Goal: Information Seeking & Learning: Learn about a topic

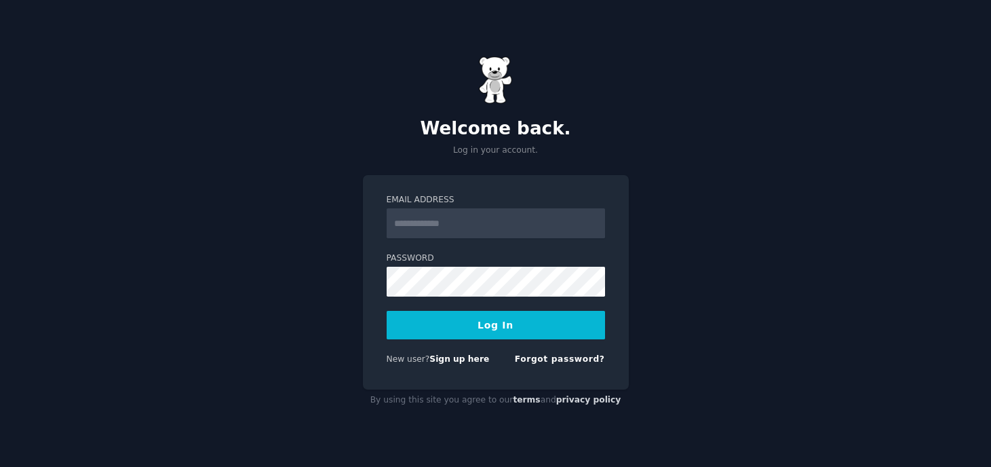
click at [488, 226] on input "Email Address" at bounding box center [496, 223] width 218 height 30
type input "**********"
click at [541, 344] on form "**********" at bounding box center [496, 282] width 218 height 176
click at [540, 329] on button "Log In" at bounding box center [496, 325] width 218 height 28
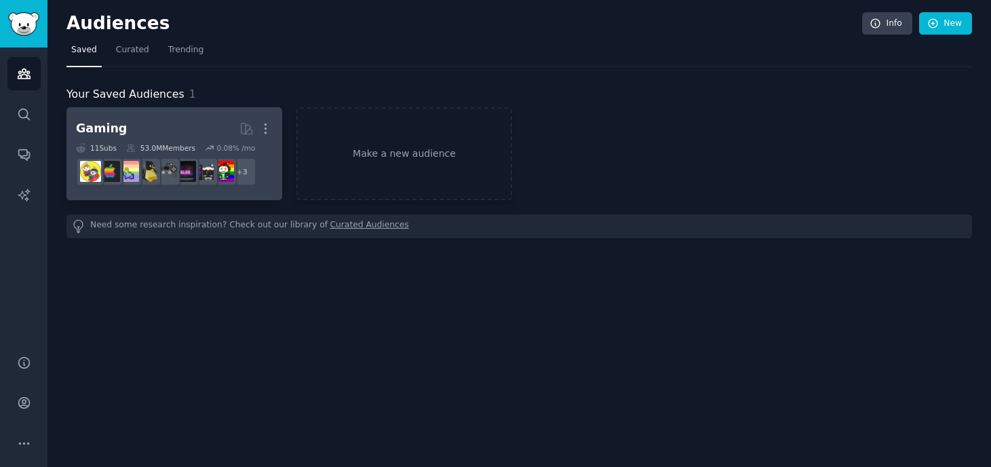
click at [186, 124] on h2 "Gaming More" at bounding box center [174, 129] width 197 height 24
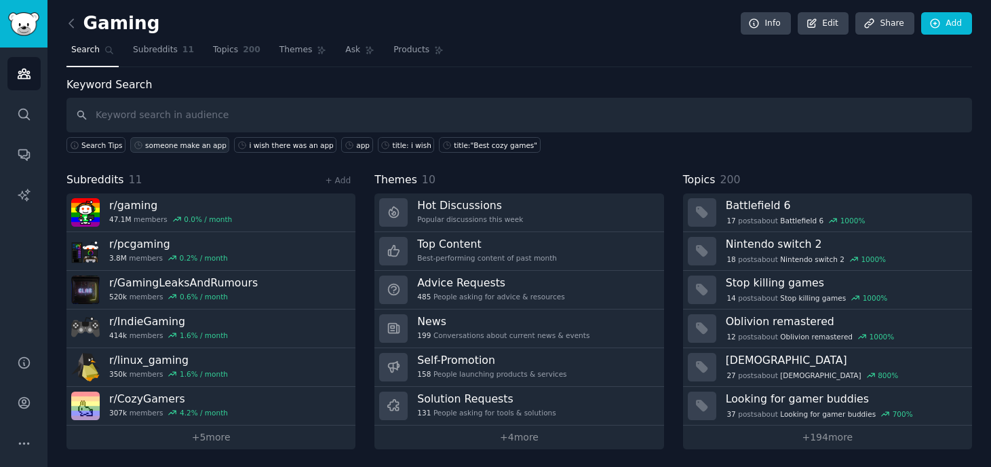
click at [188, 147] on div "someone make an app" at bounding box center [185, 144] width 81 height 9
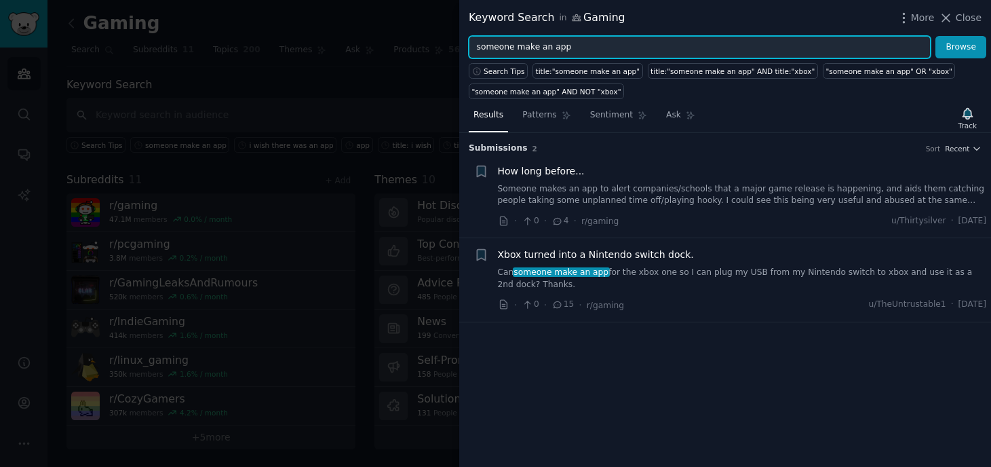
click at [572, 47] on input "someone make an app" at bounding box center [700, 47] width 462 height 23
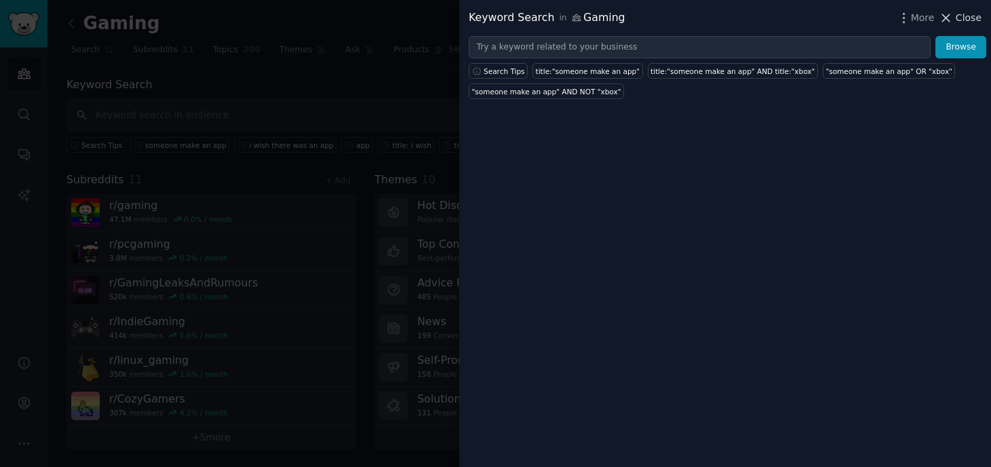
click at [949, 21] on icon at bounding box center [946, 18] width 14 height 14
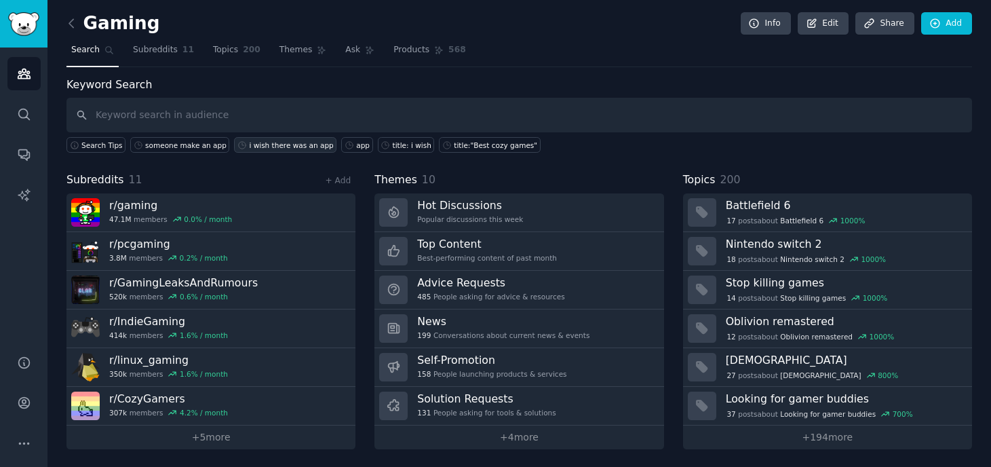
click at [305, 147] on div "i wish there was an app" at bounding box center [291, 144] width 84 height 9
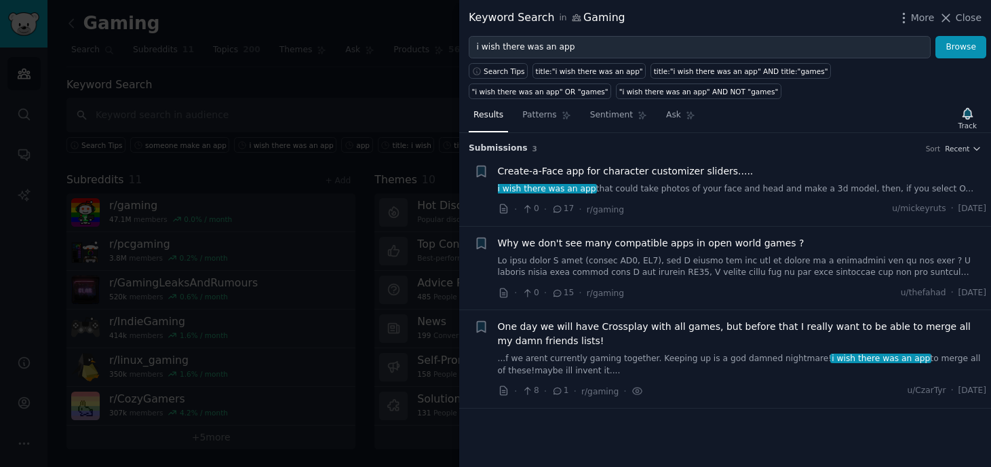
click at [770, 363] on link "...f we arent currently gaming together. Keeping up is a god damned nightmare! …" at bounding box center [742, 365] width 489 height 24
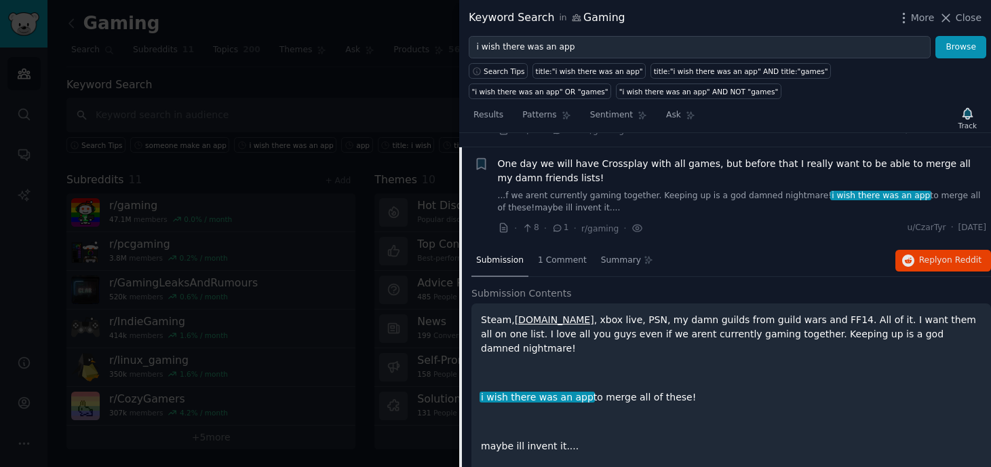
scroll to position [169, 0]
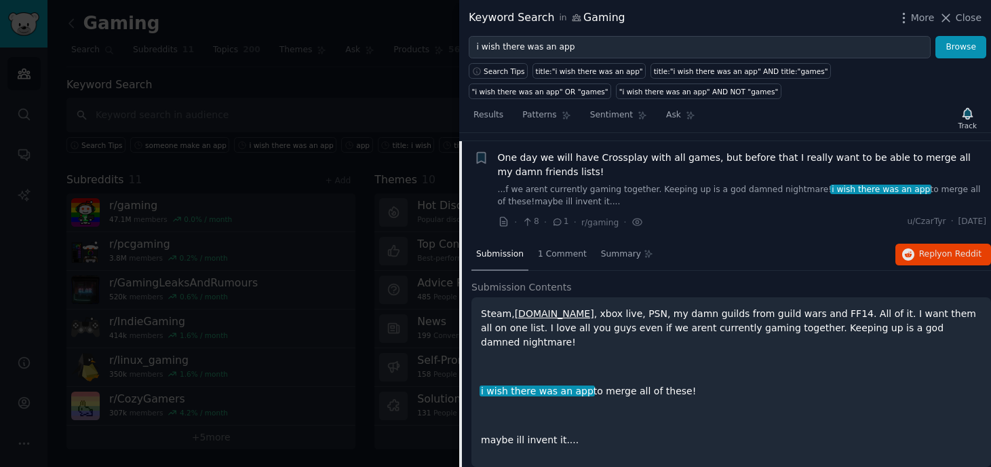
drag, startPoint x: 479, startPoint y: 312, endPoint x: 911, endPoint y: 382, distance: 437.0
click at [914, 383] on div "Steam, [DOMAIN_NAME] , xbox live, PSN, my damn guilds from guild wars and FF14.…" at bounding box center [730, 382] width 519 height 170
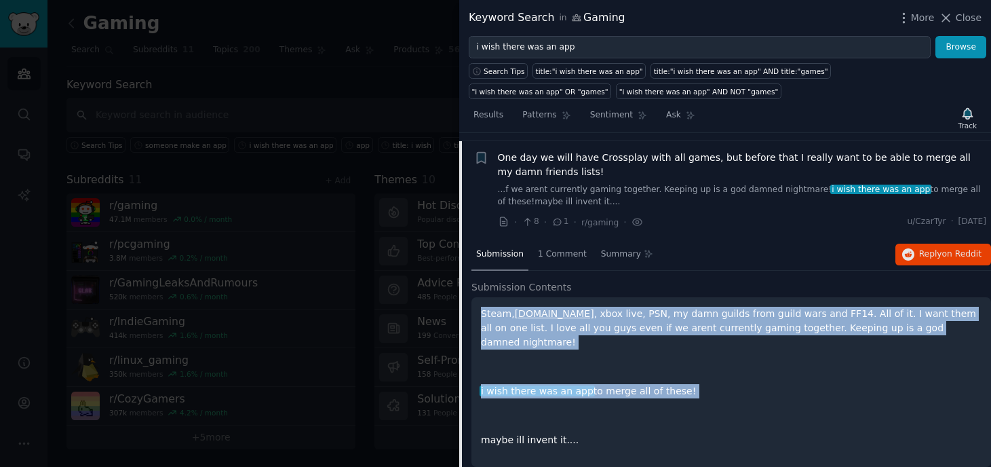
copy div "Steam, [DOMAIN_NAME] , xbox live, PSN, my damn guilds from guild wars and FF14.…"
click at [561, 111] on icon at bounding box center [565, 115] width 9 height 9
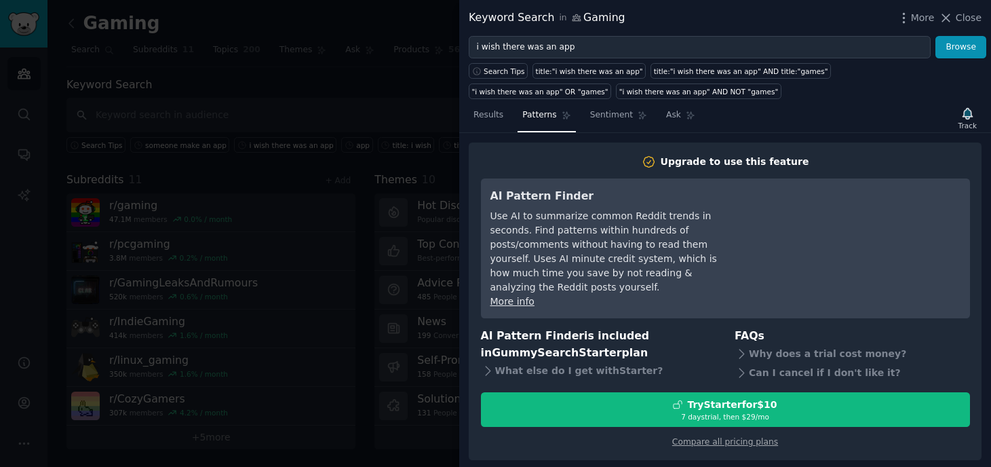
click at [951, 25] on div "More Close" at bounding box center [938, 17] width 85 height 17
click at [950, 18] on icon at bounding box center [946, 18] width 14 height 14
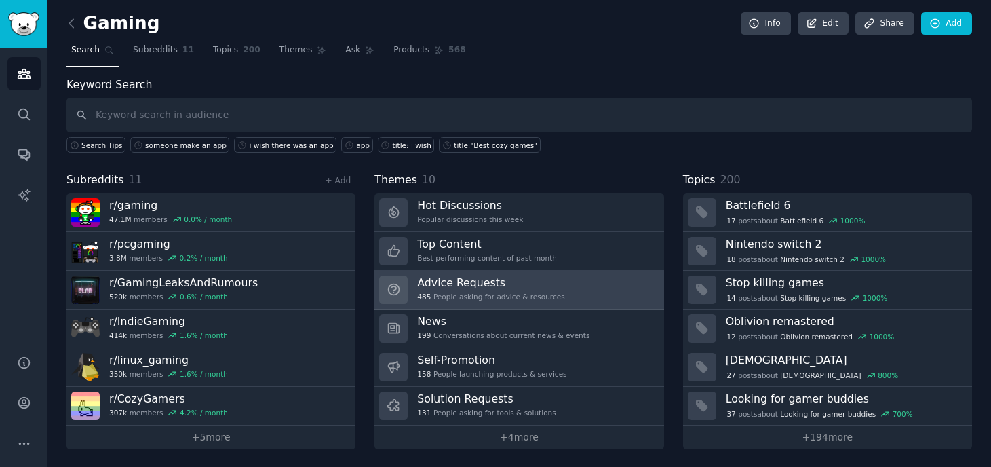
click at [515, 289] on h3 "Advice Requests" at bounding box center [490, 282] width 147 height 14
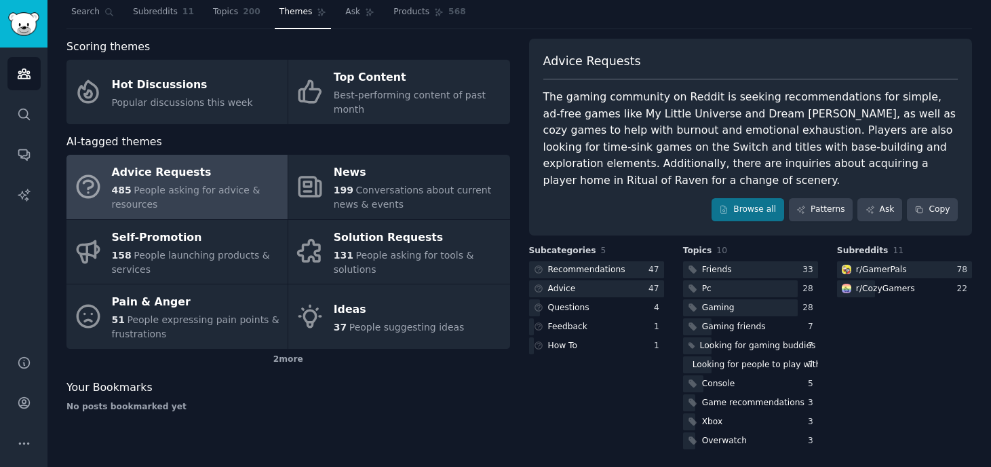
scroll to position [41, 0]
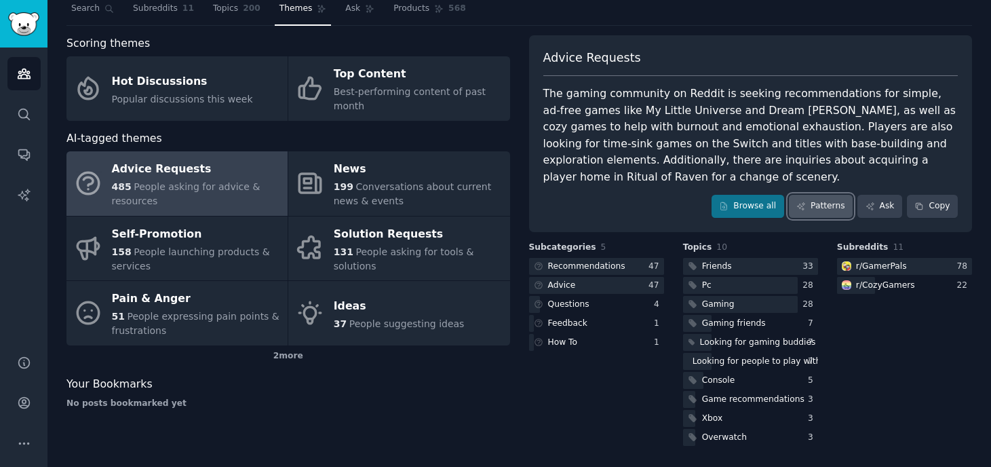
click at [800, 205] on icon at bounding box center [800, 205] width 9 height 9
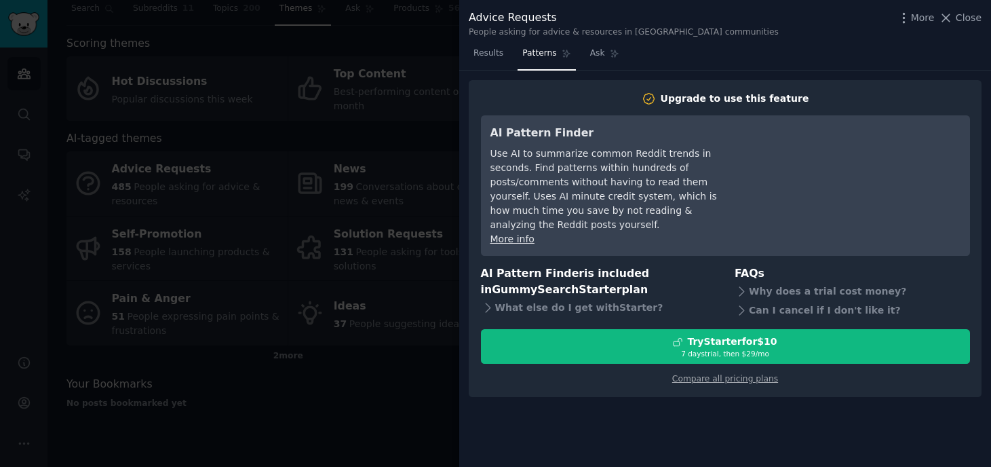
click at [413, 135] on div at bounding box center [495, 233] width 991 height 467
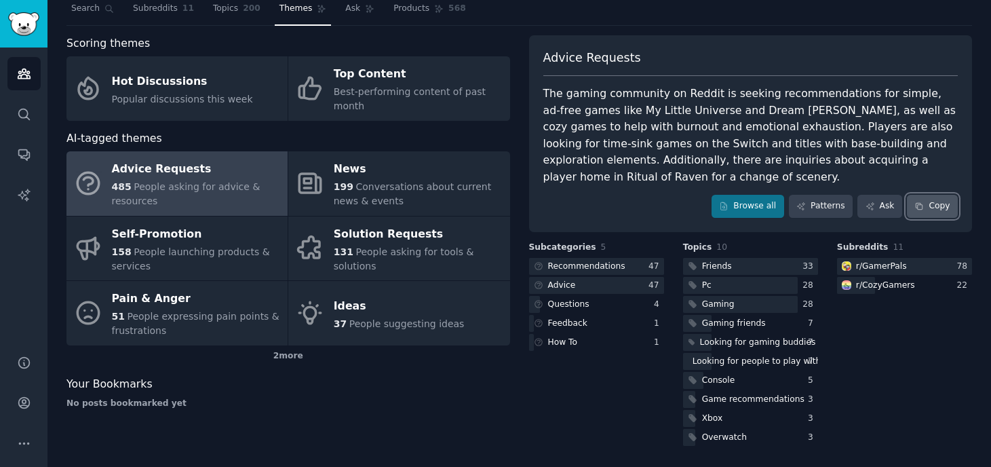
click at [923, 209] on button "Copy" at bounding box center [932, 206] width 51 height 23
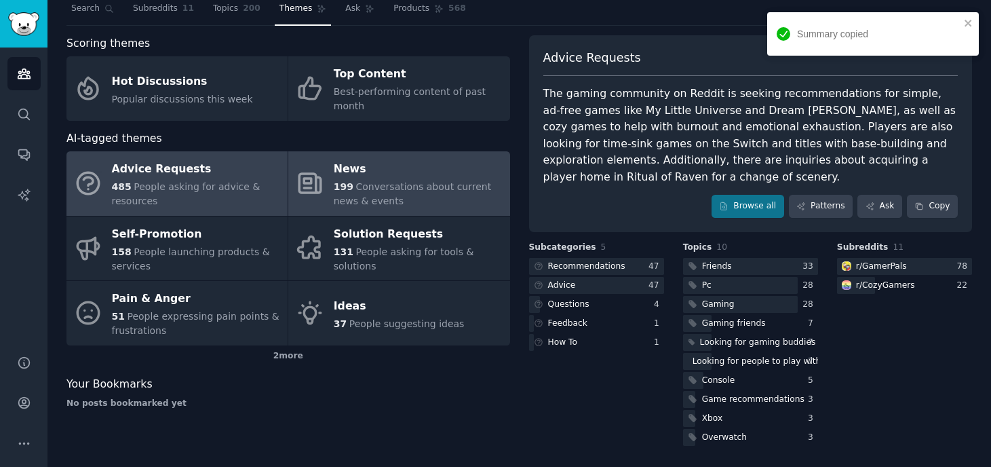
click at [354, 176] on div "News" at bounding box center [418, 170] width 169 height 22
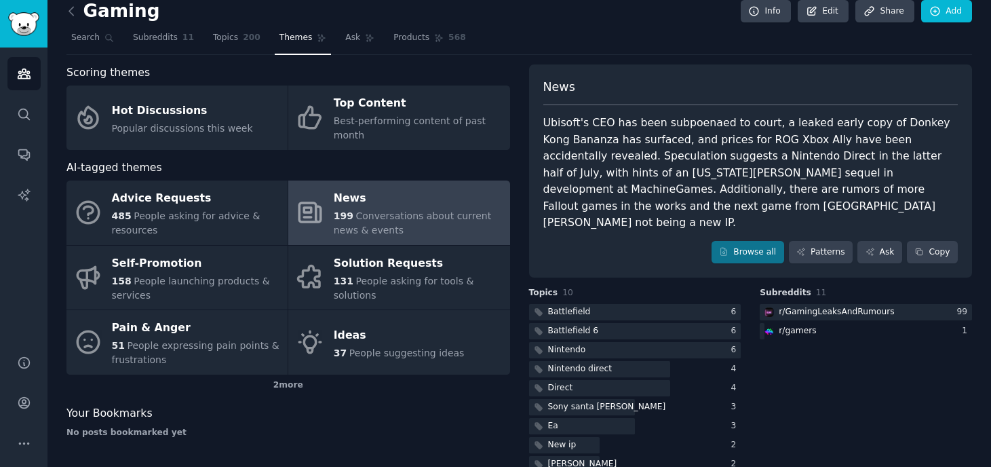
scroll to position [41, 0]
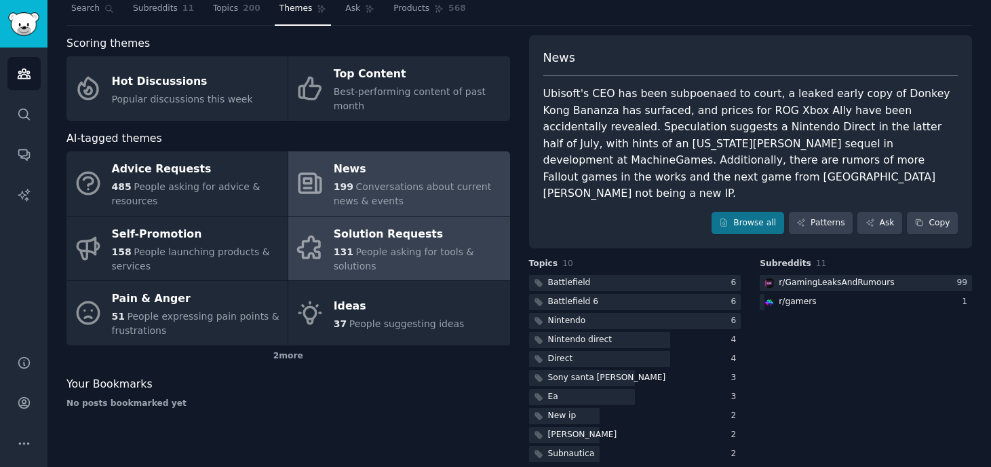
click at [330, 258] on link "Solution Requests 131 People asking for tools & solutions" at bounding box center [398, 248] width 221 height 64
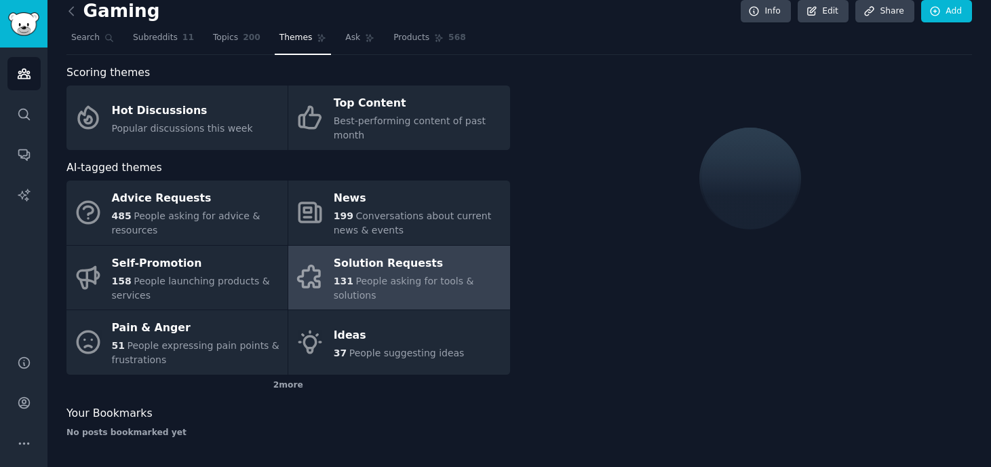
scroll to position [41, 0]
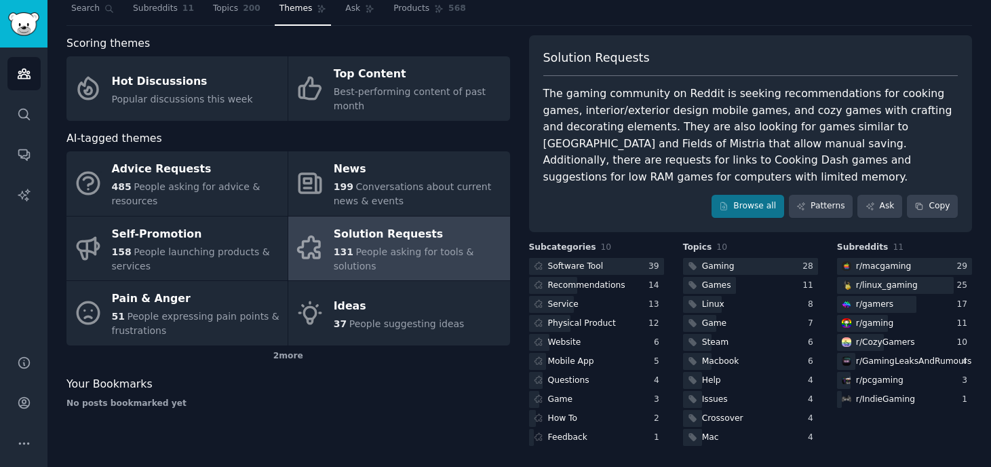
click at [719, 129] on div "The gaming community on Reddit is seeking recommendations for cooking games, in…" at bounding box center [750, 135] width 415 height 100
click at [712, 133] on div "The gaming community on Reddit is seeking recommendations for cooking games, in…" at bounding box center [750, 135] width 415 height 100
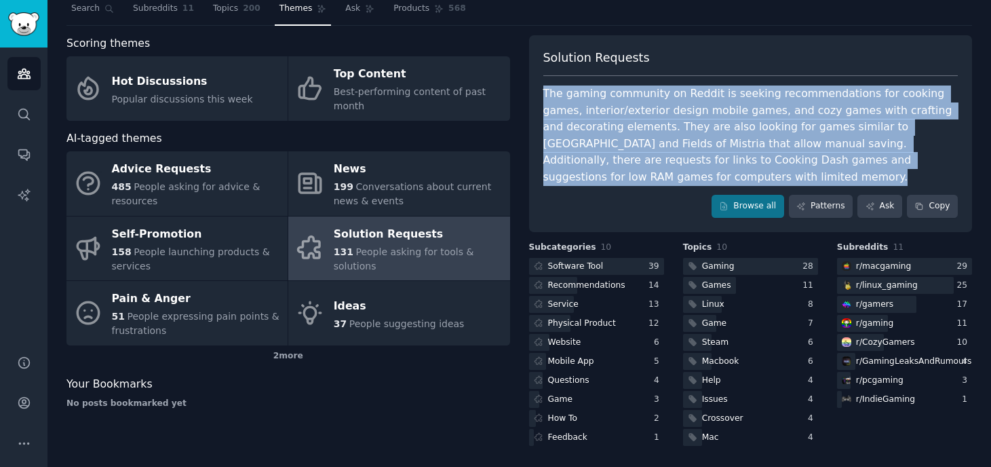
click at [712, 133] on div "The gaming community on Reddit is seeking recommendations for cooking games, in…" at bounding box center [750, 135] width 415 height 100
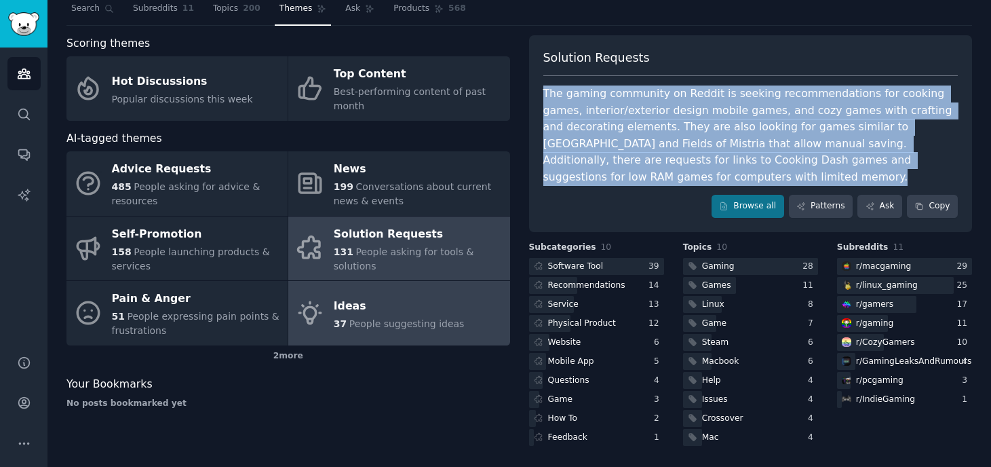
click at [350, 311] on div "Ideas" at bounding box center [399, 306] width 131 height 22
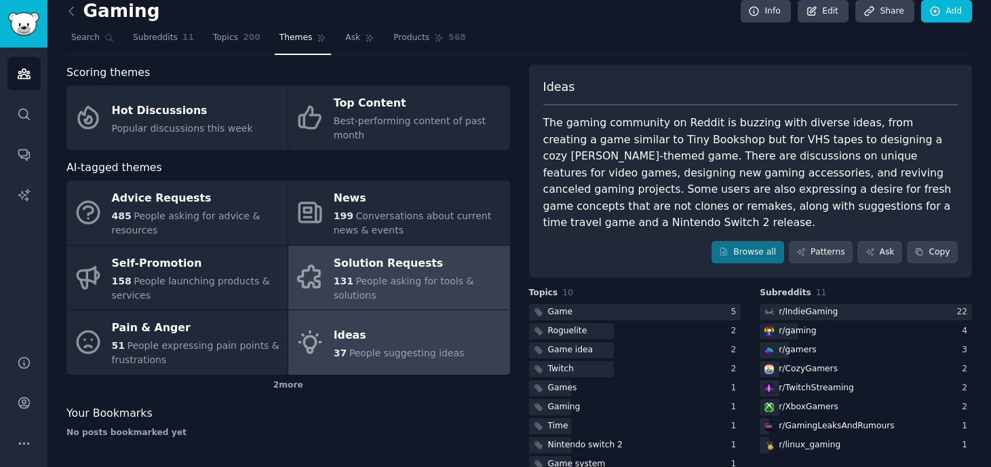
scroll to position [41, 0]
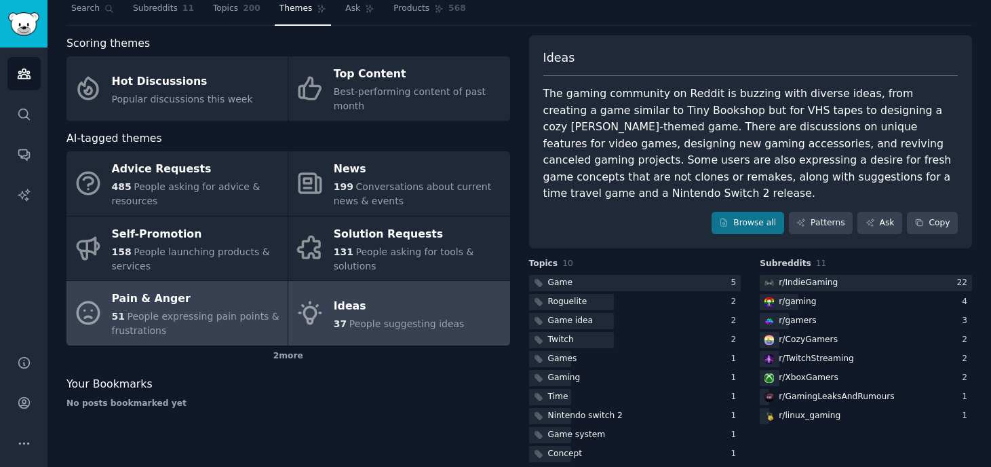
click at [165, 340] on link "Pain & Anger 51 People expressing pain points & frustrations" at bounding box center [176, 313] width 221 height 64
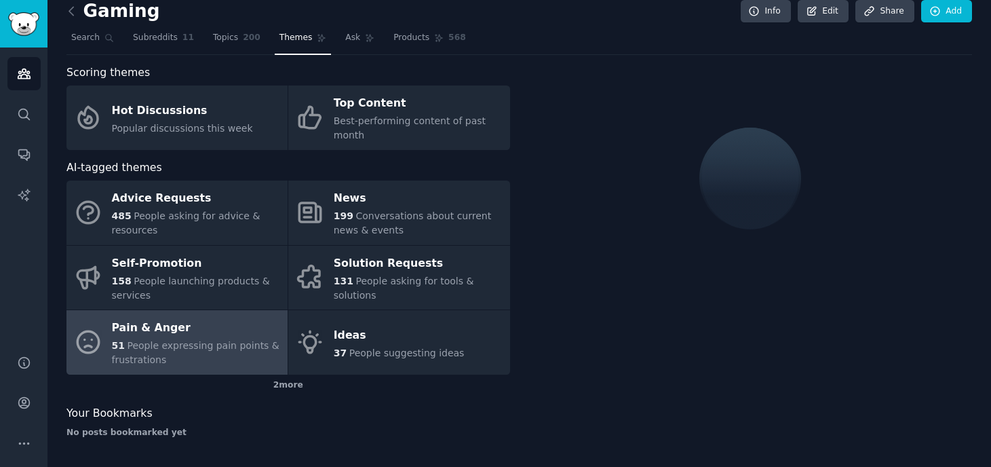
scroll to position [41, 0]
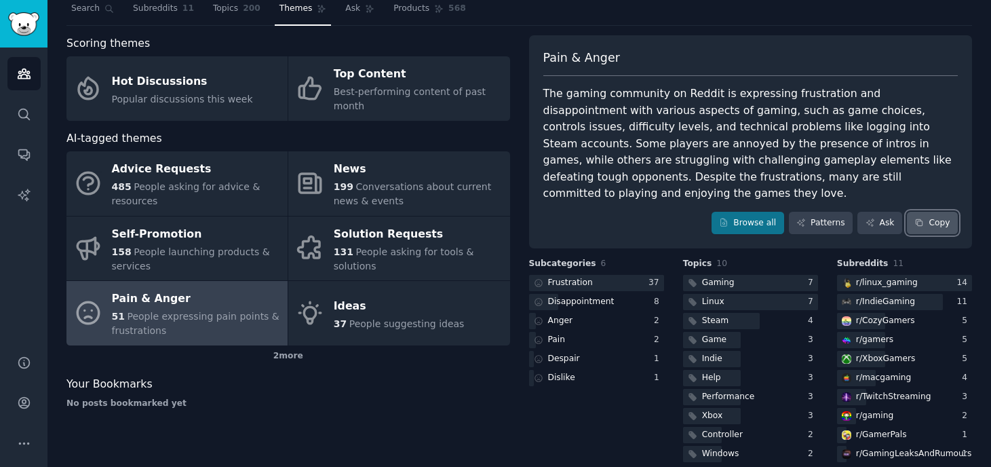
click at [941, 213] on button "Copy" at bounding box center [932, 223] width 51 height 23
